Goal: Transaction & Acquisition: Purchase product/service

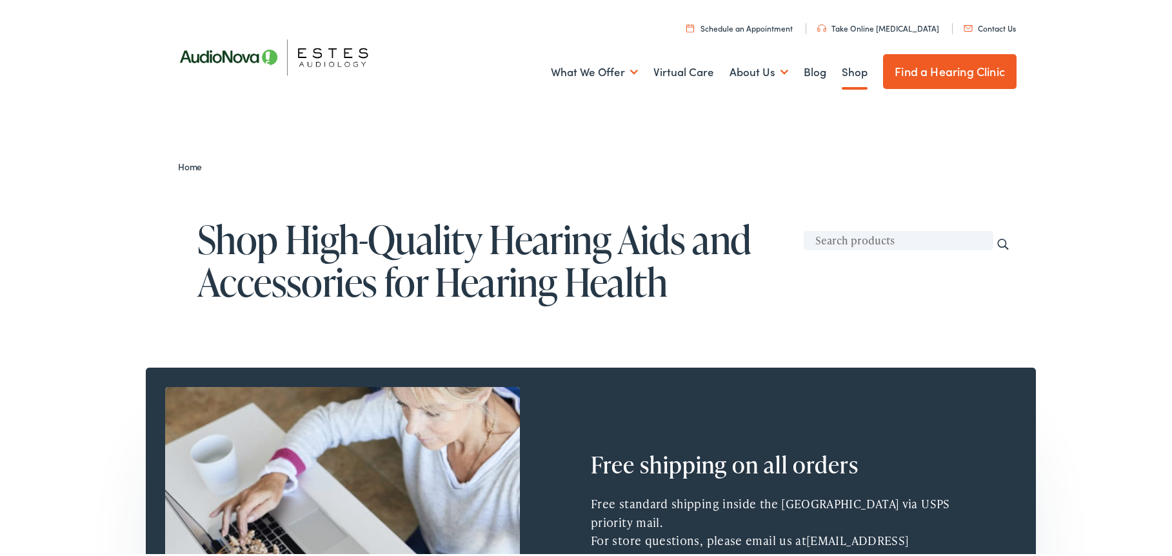
click at [825, 242] on input "text" at bounding box center [899, 237] width 190 height 19
type input "rayovac"
click at [996, 235] on input "Search" at bounding box center [1003, 242] width 14 height 14
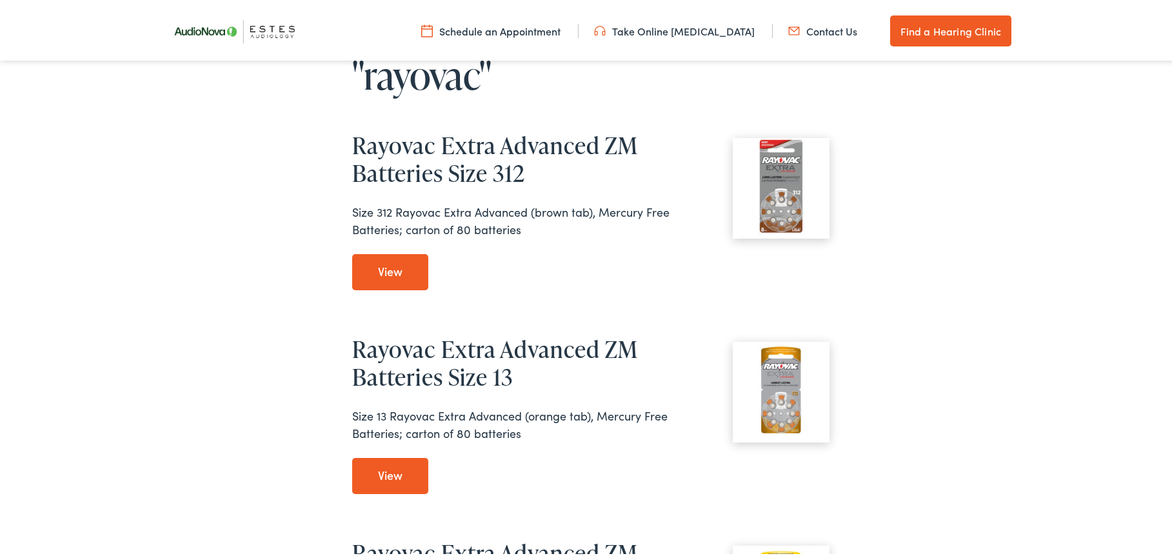
scroll to position [129, 0]
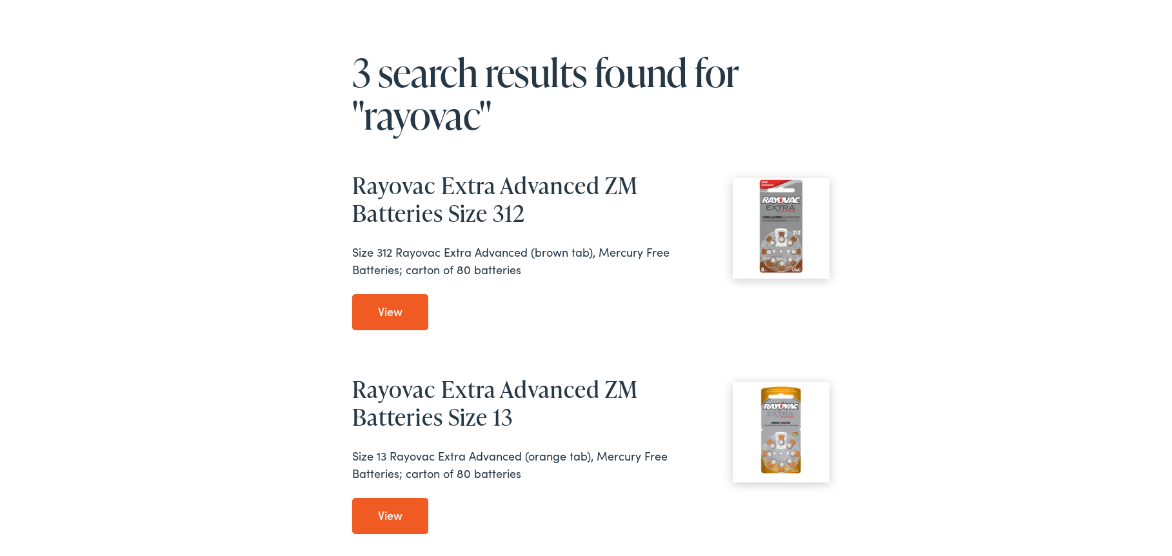
click at [394, 313] on link "View Rayovac Extra Advanced ZM Batteries Size 312" at bounding box center [390, 310] width 76 height 36
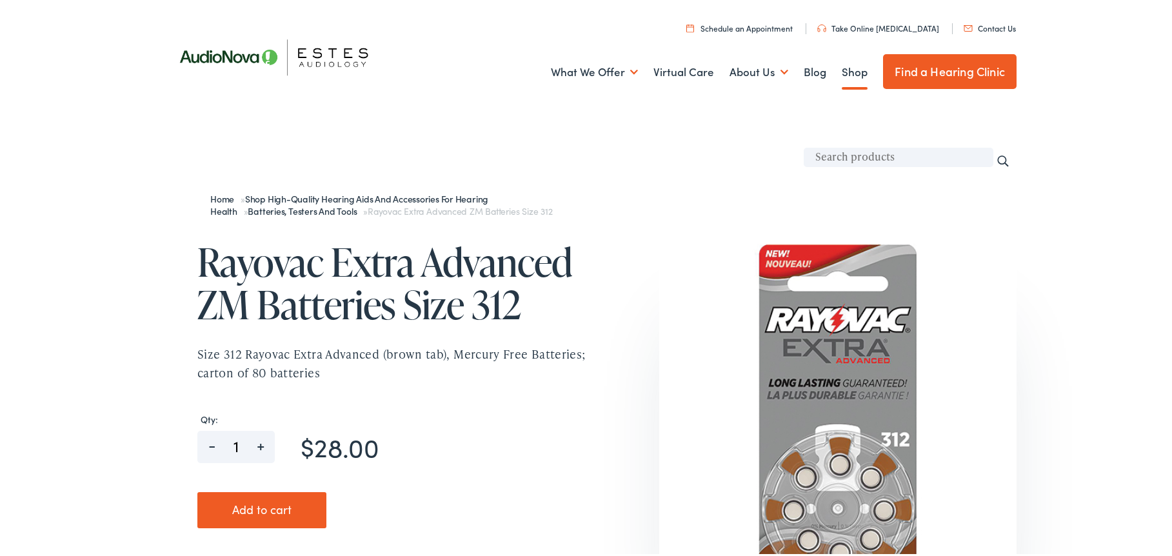
click at [842, 66] on link "Shop" at bounding box center [855, 70] width 26 height 48
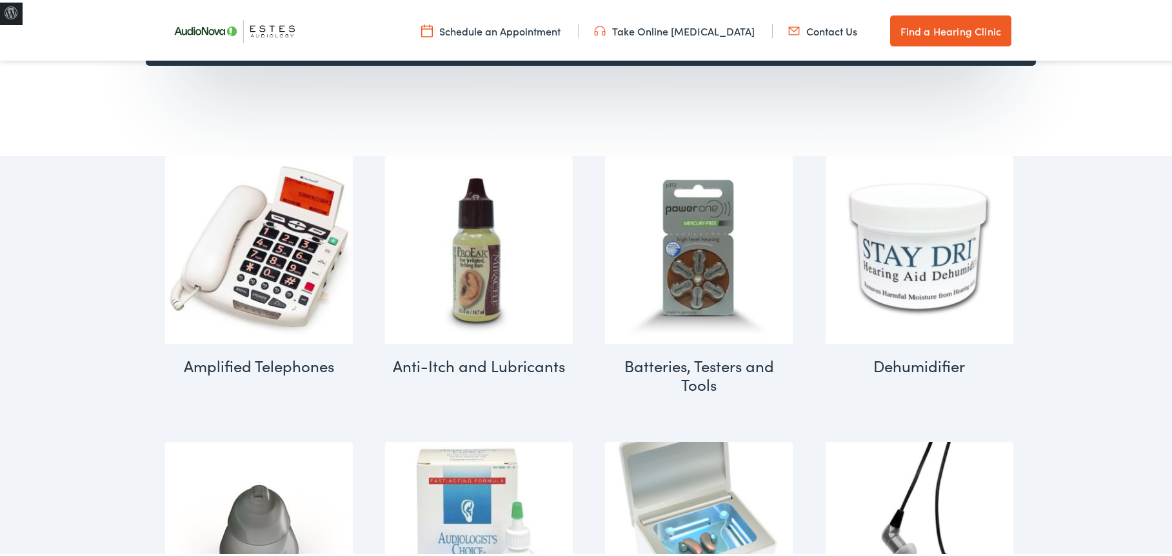
scroll to position [645, 0]
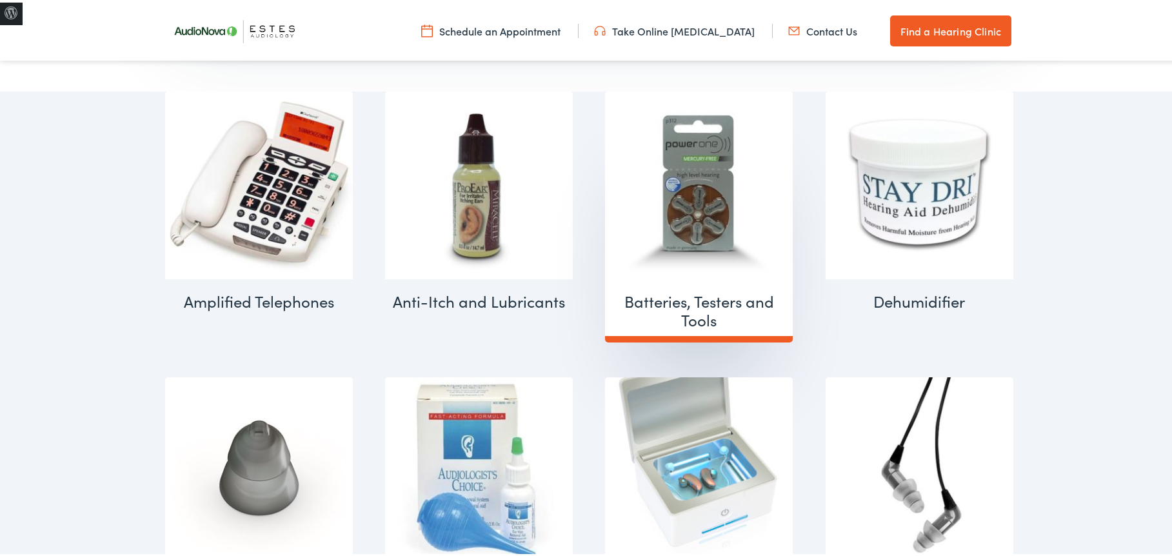
click at [759, 210] on img "Visit product category Batteries, Testers and Tools" at bounding box center [699, 183] width 188 height 188
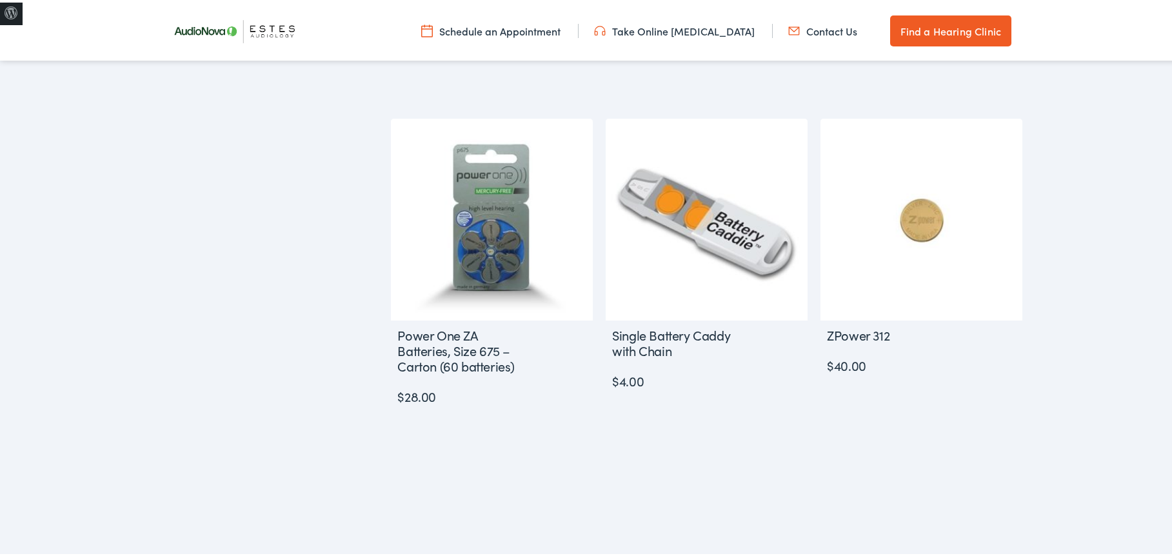
scroll to position [1032, 0]
